Goal: Information Seeking & Learning: Find specific fact

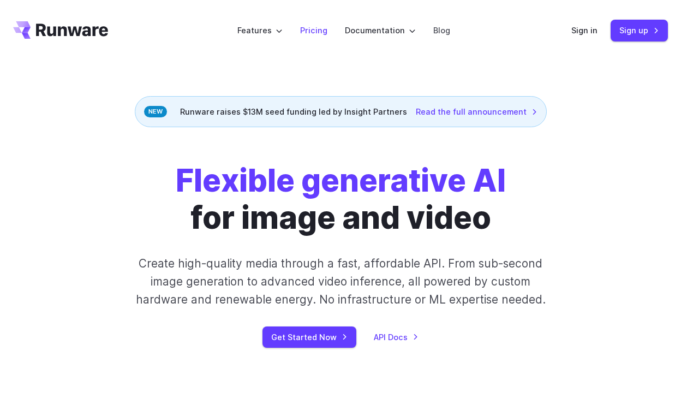
click at [325, 37] on li "Pricing" at bounding box center [313, 30] width 45 height 30
click at [322, 32] on link "Pricing" at bounding box center [313, 30] width 27 height 13
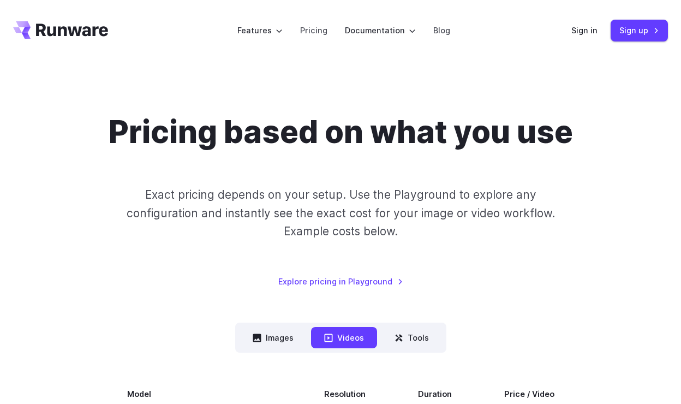
scroll to position [326, 0]
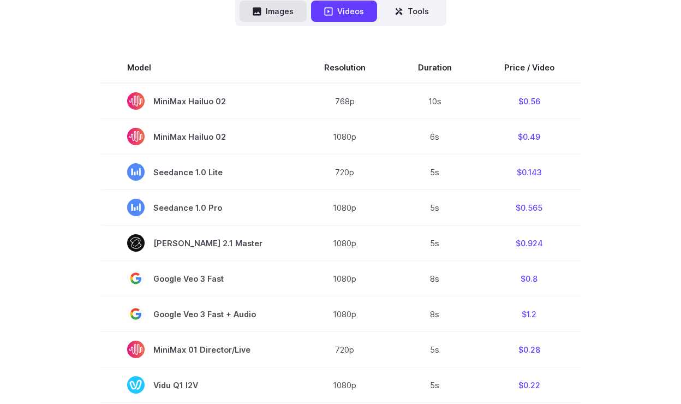
click at [295, 11] on button "Images" at bounding box center [272, 11] width 67 height 21
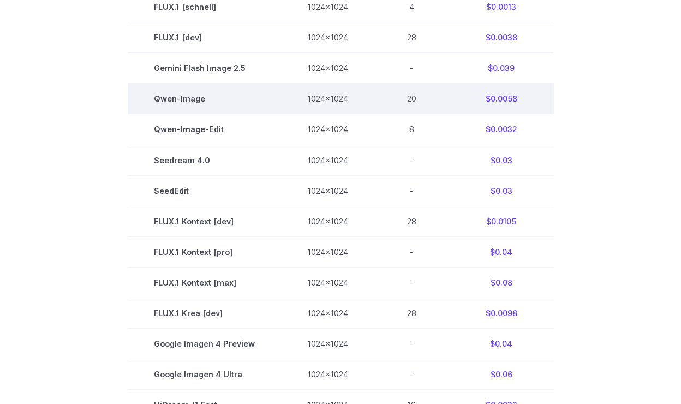
scroll to position [434, 0]
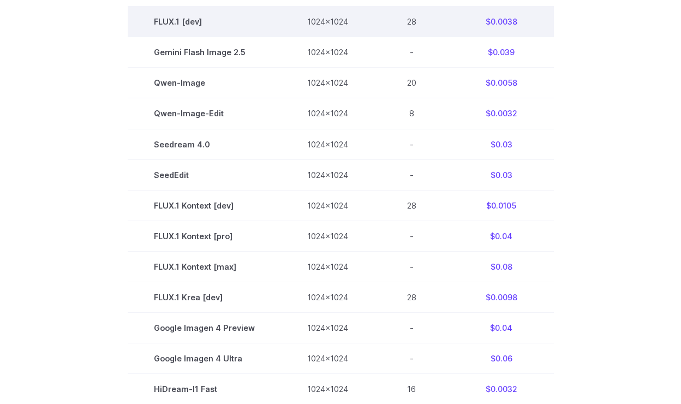
click at [498, 23] on td "$0.0038" at bounding box center [501, 22] width 105 height 31
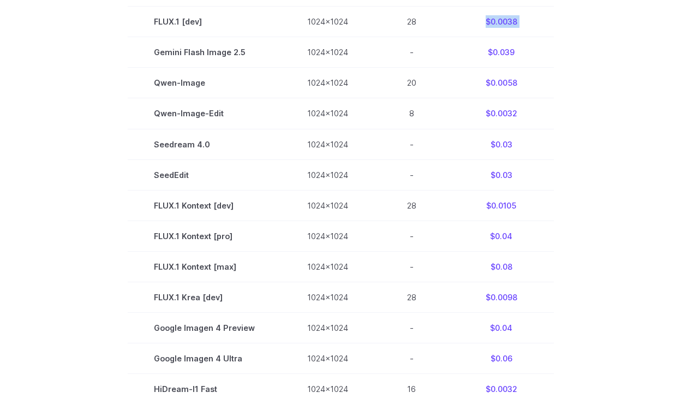
copy tbody "$0.0038"
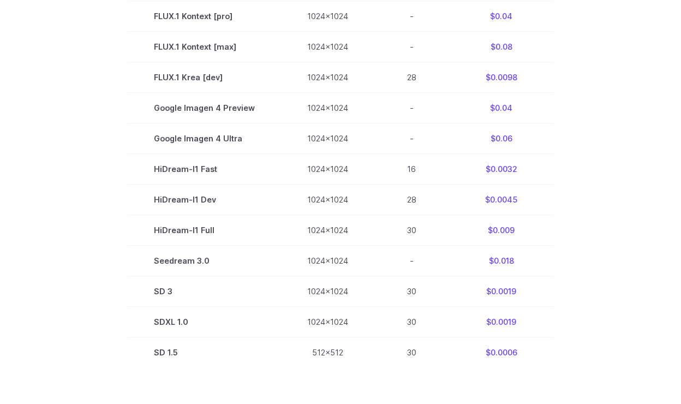
scroll to position [591, 0]
